Goal: Transaction & Acquisition: Obtain resource

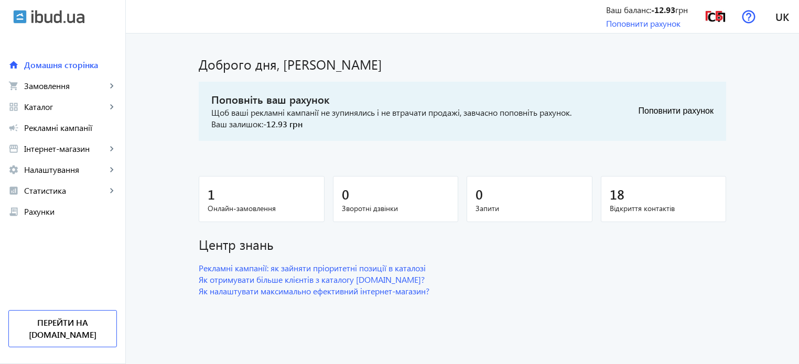
click at [232, 204] on span "Онлайн-замовлення" at bounding box center [262, 208] width 108 height 10
click at [662, 108] on button "Поповнити рахунок" at bounding box center [676, 111] width 75 height 21
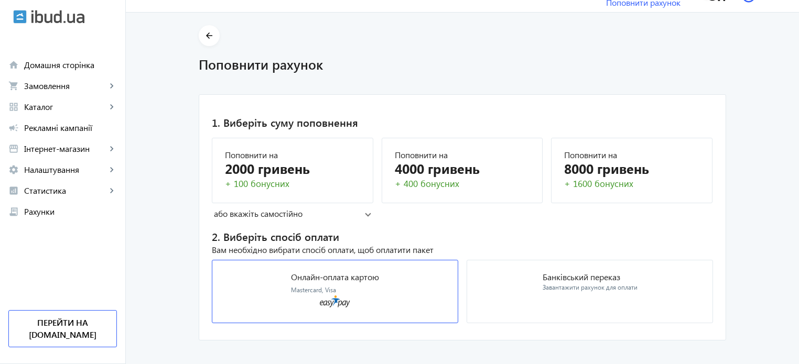
scroll to position [32, 0]
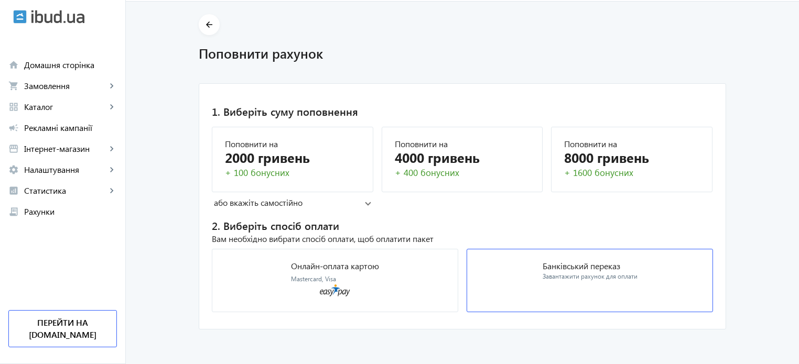
click at [493, 280] on mat-card "Банківський переказ Завантажити рахунок для оплати" at bounding box center [590, 280] width 246 height 63
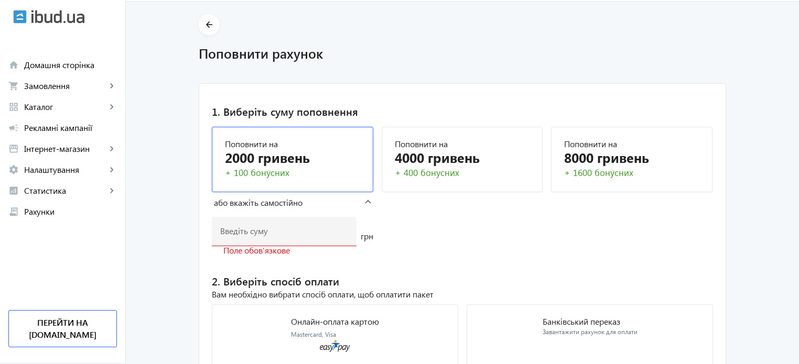
click at [262, 169] on div "+ 100 бонусних" at bounding box center [292, 173] width 135 height 13
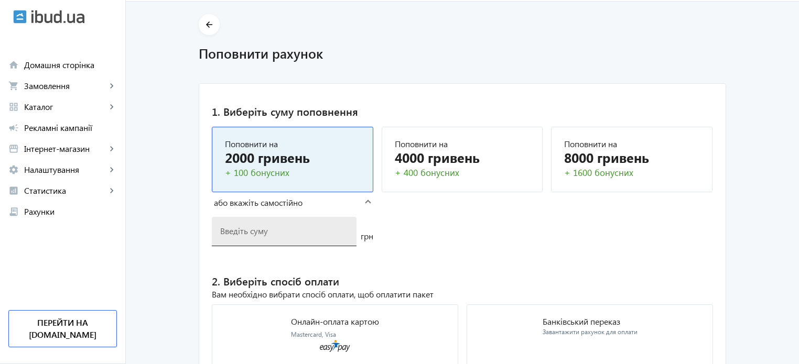
click at [235, 236] on div at bounding box center [284, 231] width 128 height 29
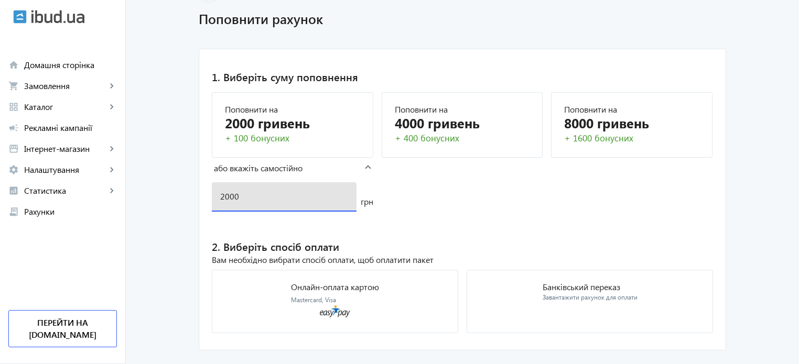
scroll to position [88, 0]
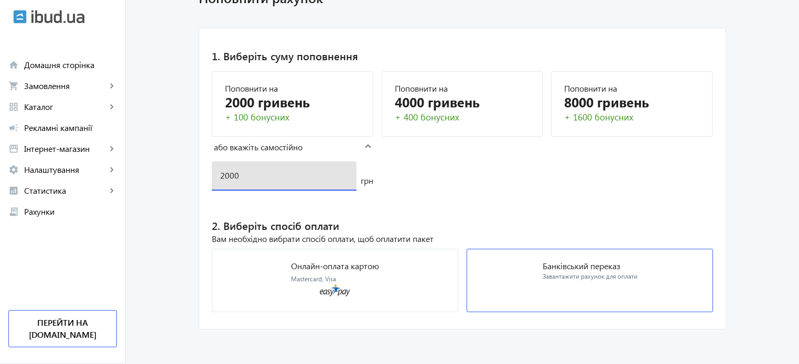
type input "2000"
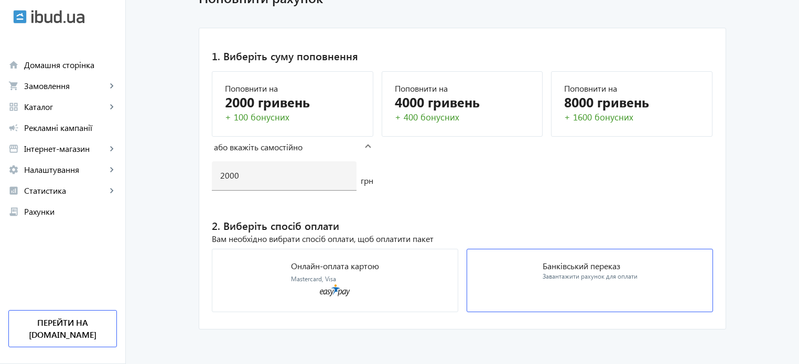
click at [493, 283] on mat-card "Банківський переказ Завантажити рахунок для оплати" at bounding box center [590, 280] width 246 height 63
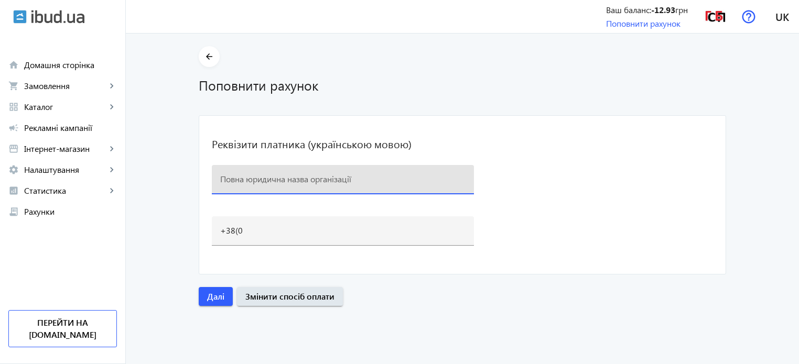
click at [420, 176] on input at bounding box center [342, 179] width 245 height 11
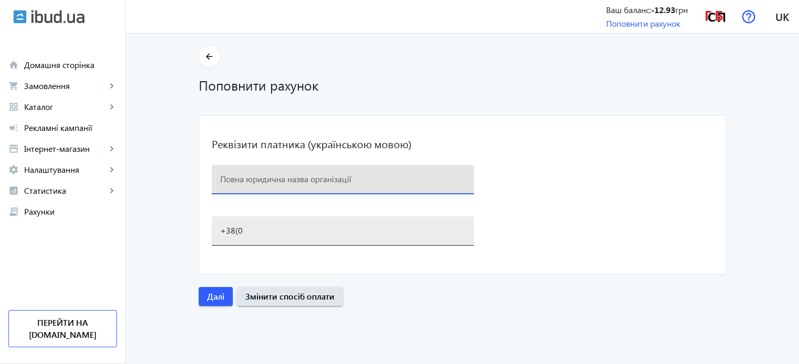
click at [326, 241] on div "+38(0" at bounding box center [342, 231] width 245 height 29
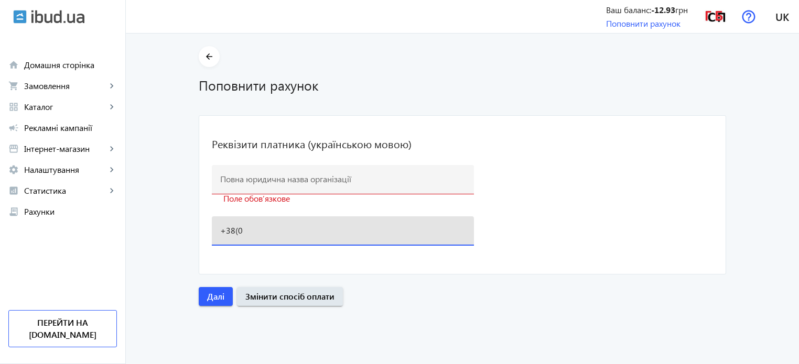
click at [275, 230] on input "+38(0" at bounding box center [342, 230] width 245 height 11
type input "[PHONE_NUMBER]"
click at [255, 180] on input at bounding box center [342, 179] width 245 height 11
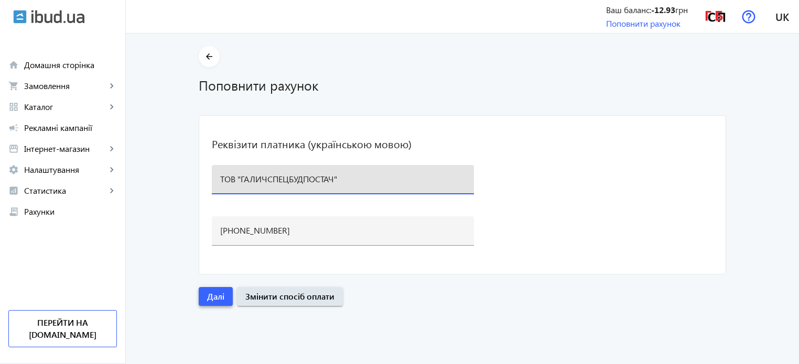
type input "ТОВ "ГАЛИЧСПЕЦБУДПОСТАЧ""
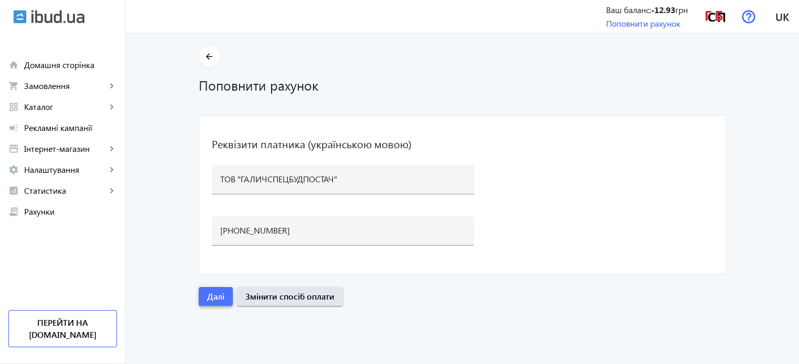
click at [219, 295] on span "Далі" at bounding box center [215, 297] width 17 height 12
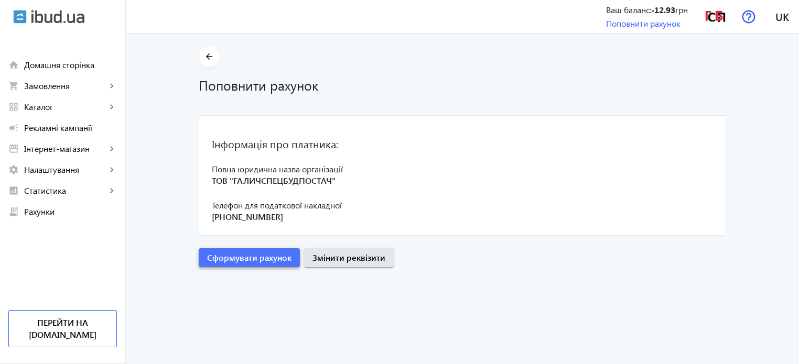
click at [245, 257] on span "Сформувати рахунок" at bounding box center [249, 258] width 84 height 12
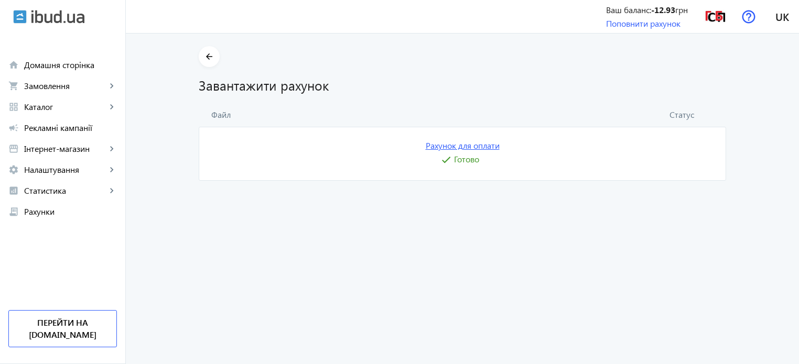
click at [461, 146] on link "Рахунок для оплати" at bounding box center [463, 146] width 74 height 12
